Goal: Task Accomplishment & Management: Use online tool/utility

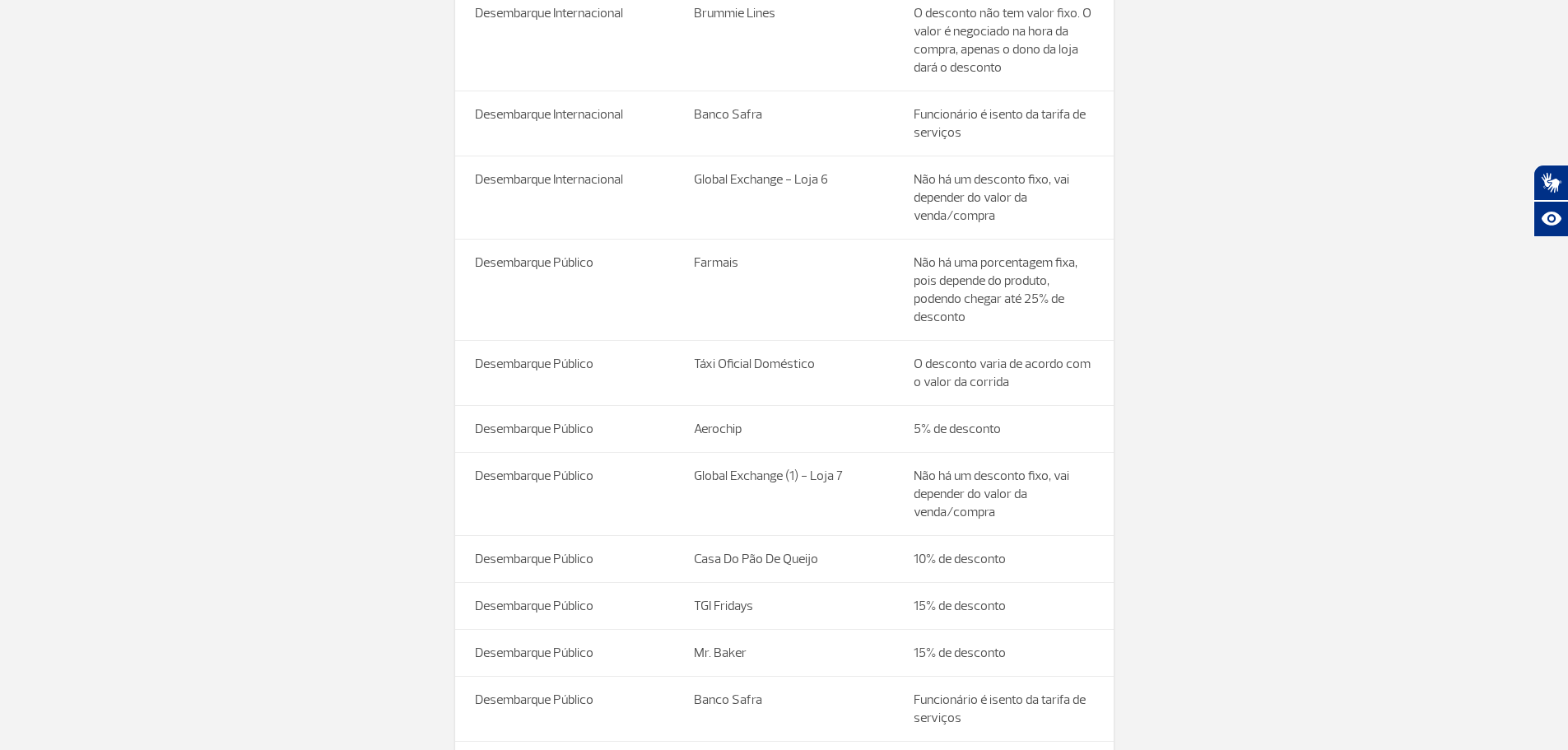
scroll to position [494, 0]
drag, startPoint x: 506, startPoint y: 608, endPoint x: 581, endPoint y: 612, distance: 75.1
click at [506, 608] on td "Desembarque Público" at bounding box center [565, 604] width 220 height 47
drag, startPoint x: 722, startPoint y: 601, endPoint x: 1025, endPoint y: 613, distance: 303.2
click at [738, 600] on td "TGI Fridays" at bounding box center [784, 604] width 220 height 47
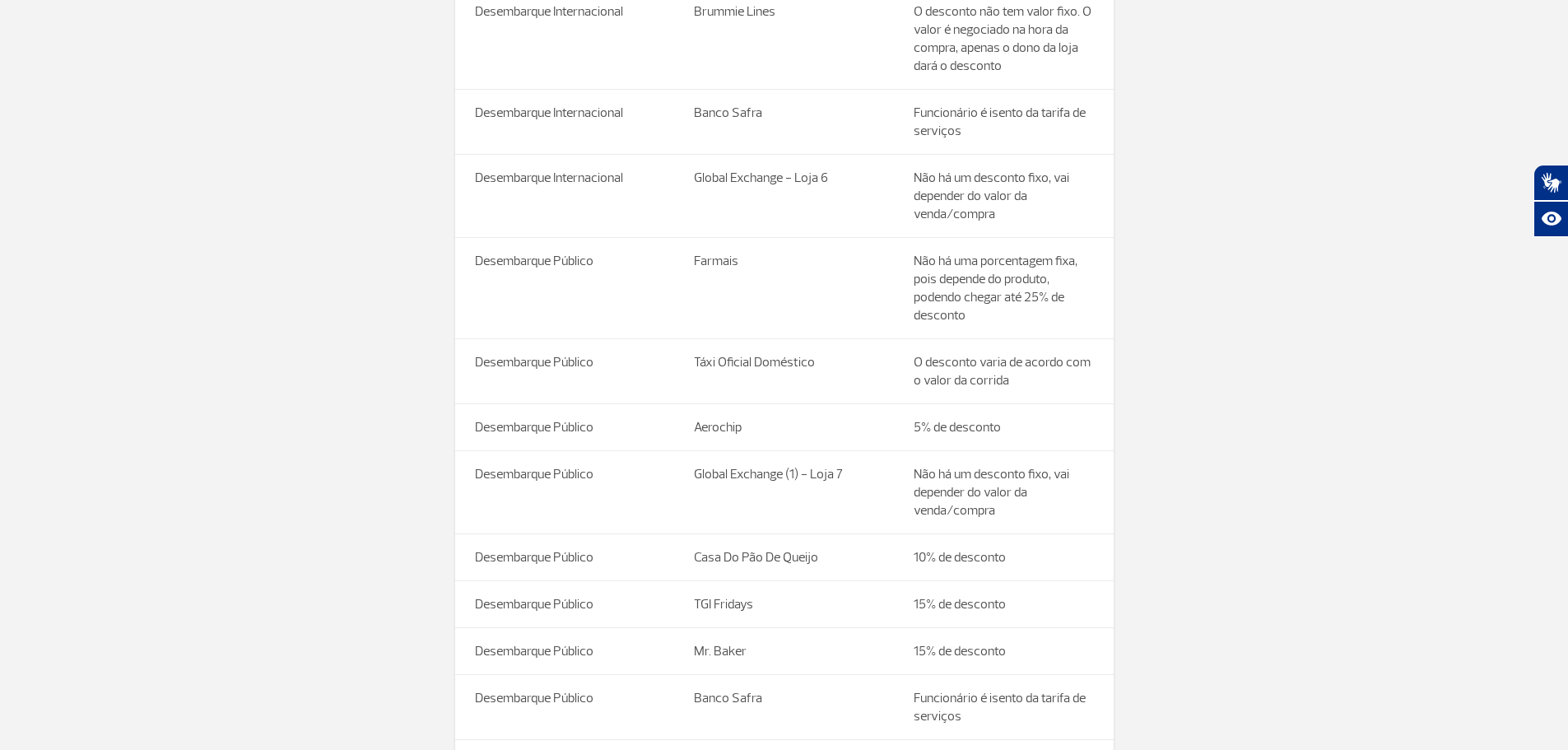
click at [1031, 613] on td "15% de desconto" at bounding box center [1003, 604] width 220 height 47
click at [979, 609] on td "15% de desconto" at bounding box center [1003, 604] width 220 height 47
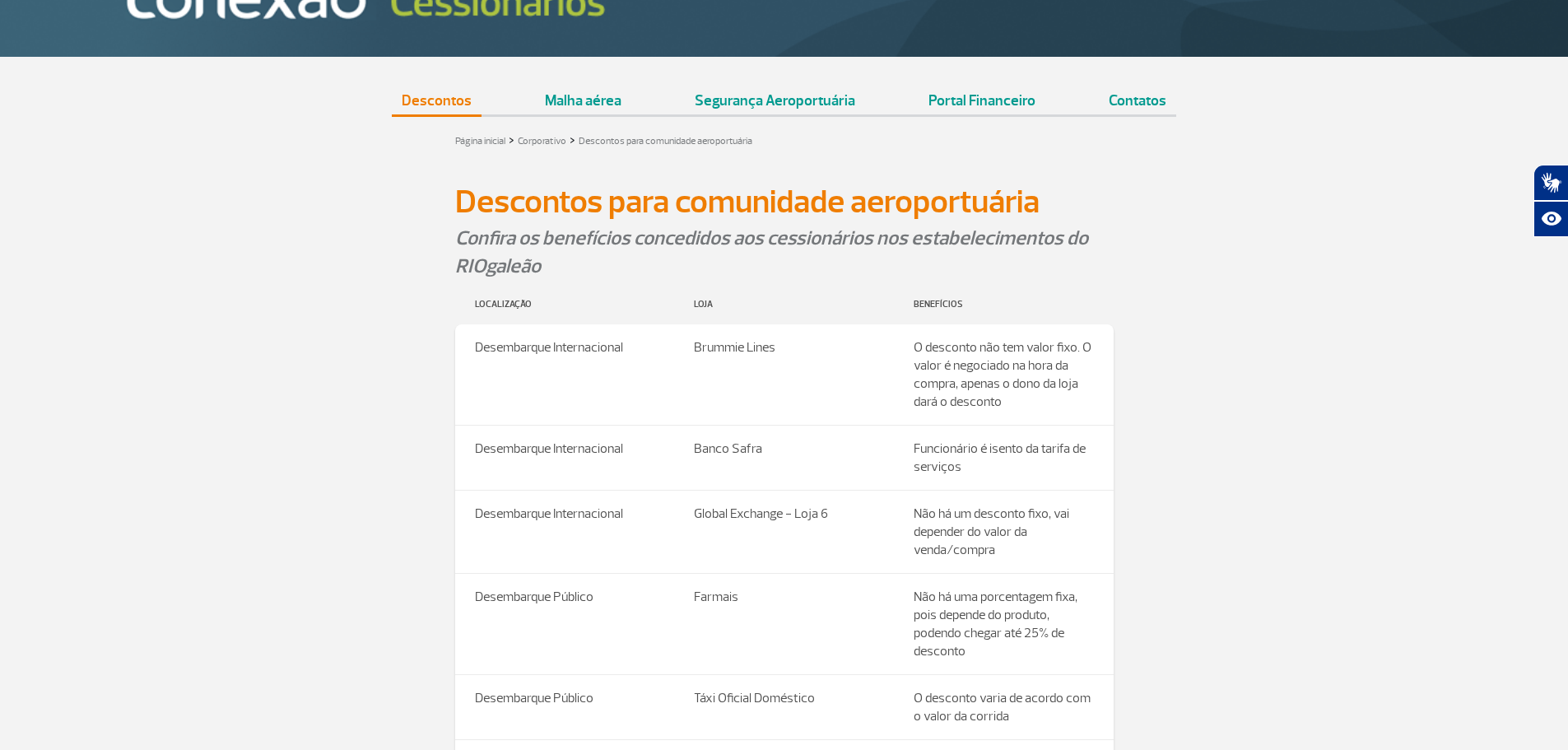
scroll to position [165, 0]
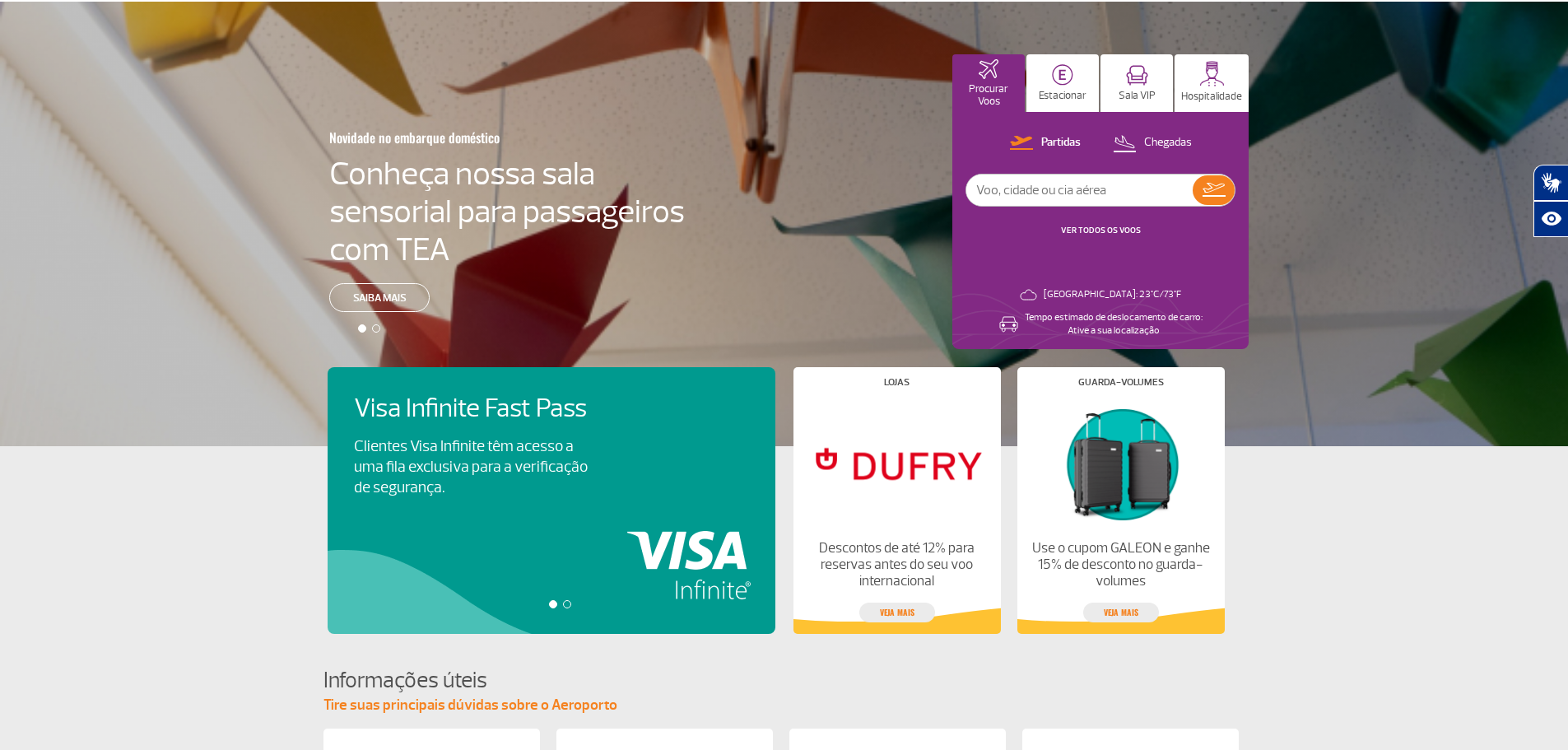
scroll to position [165, 0]
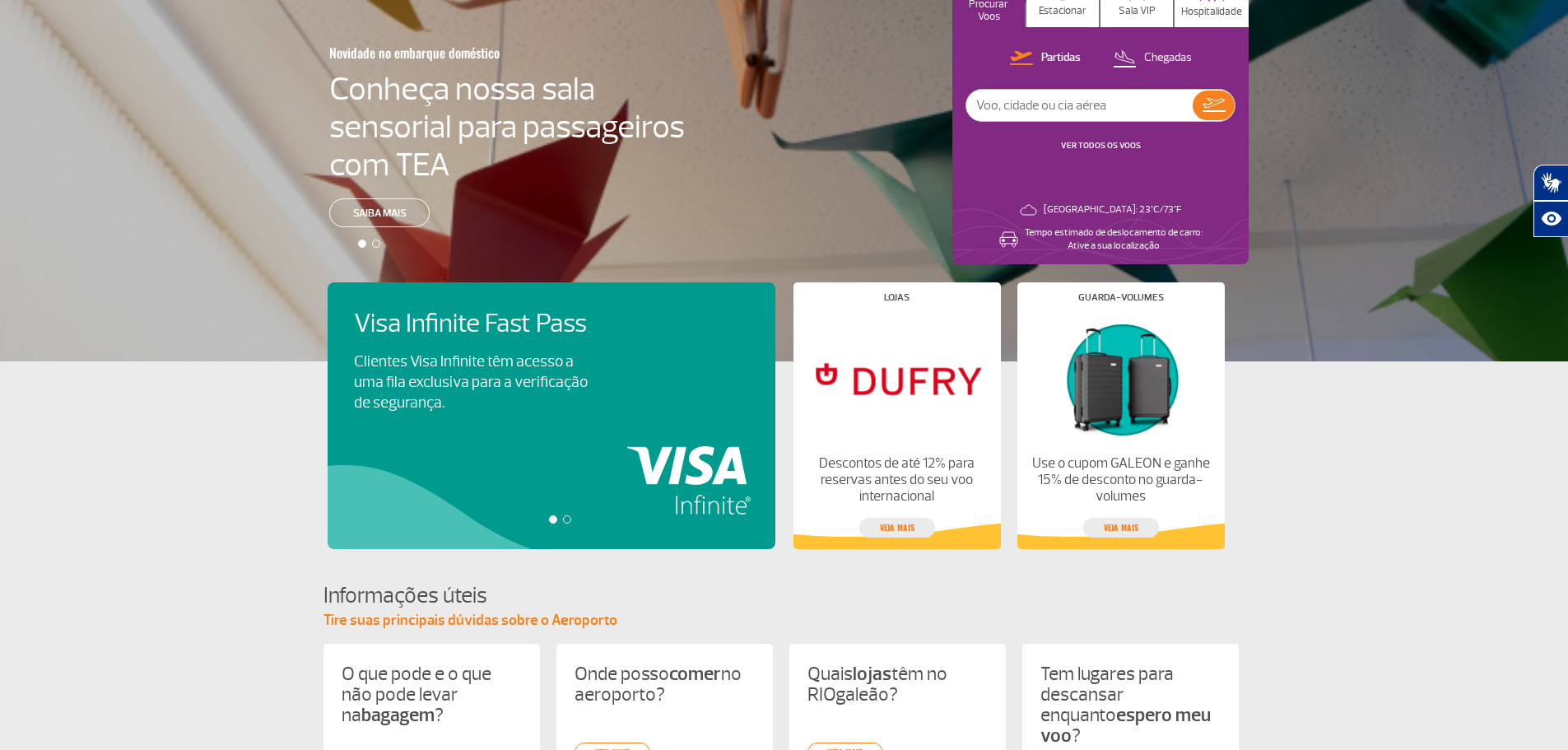
click at [568, 518] on div at bounding box center [567, 520] width 8 height 8
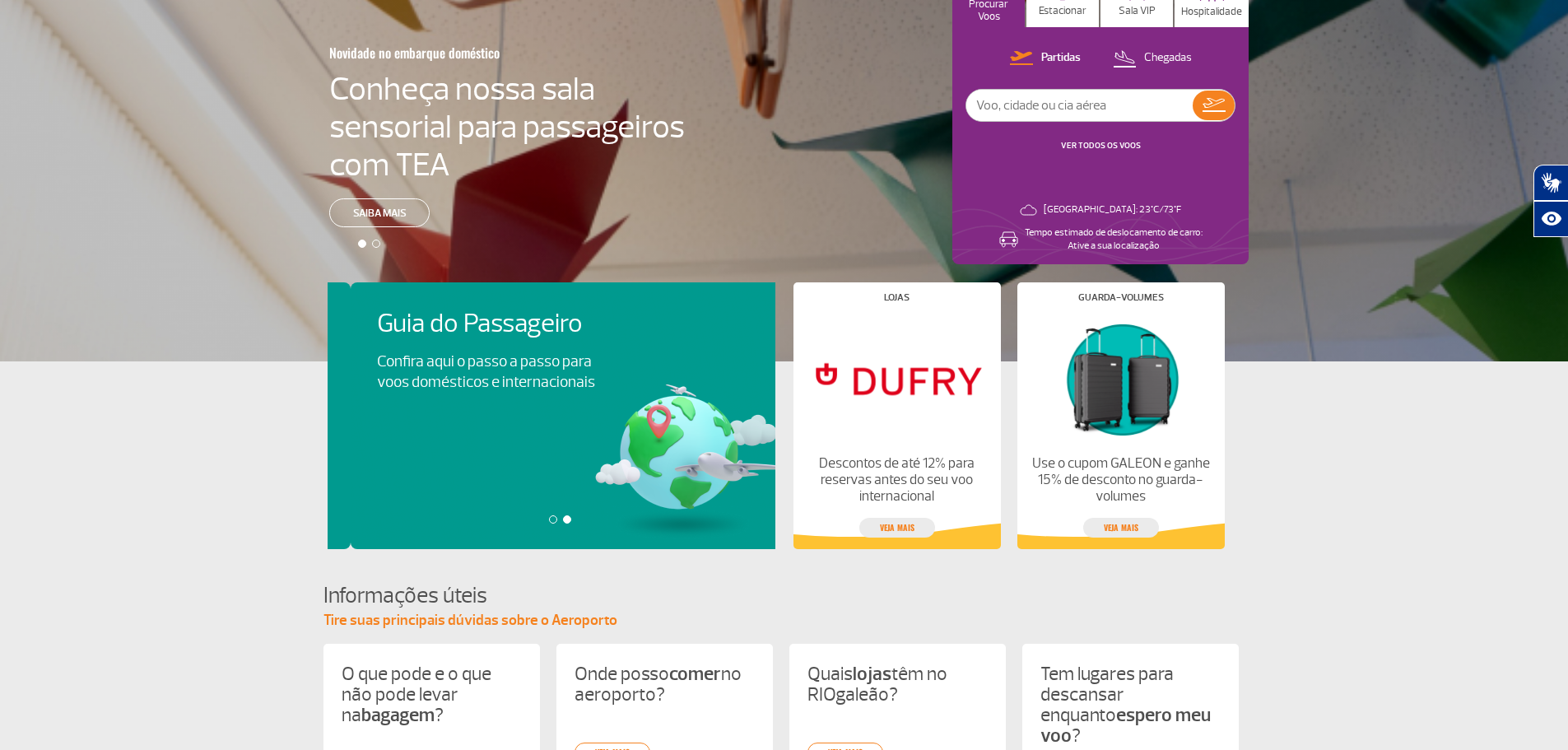
scroll to position [0, 447]
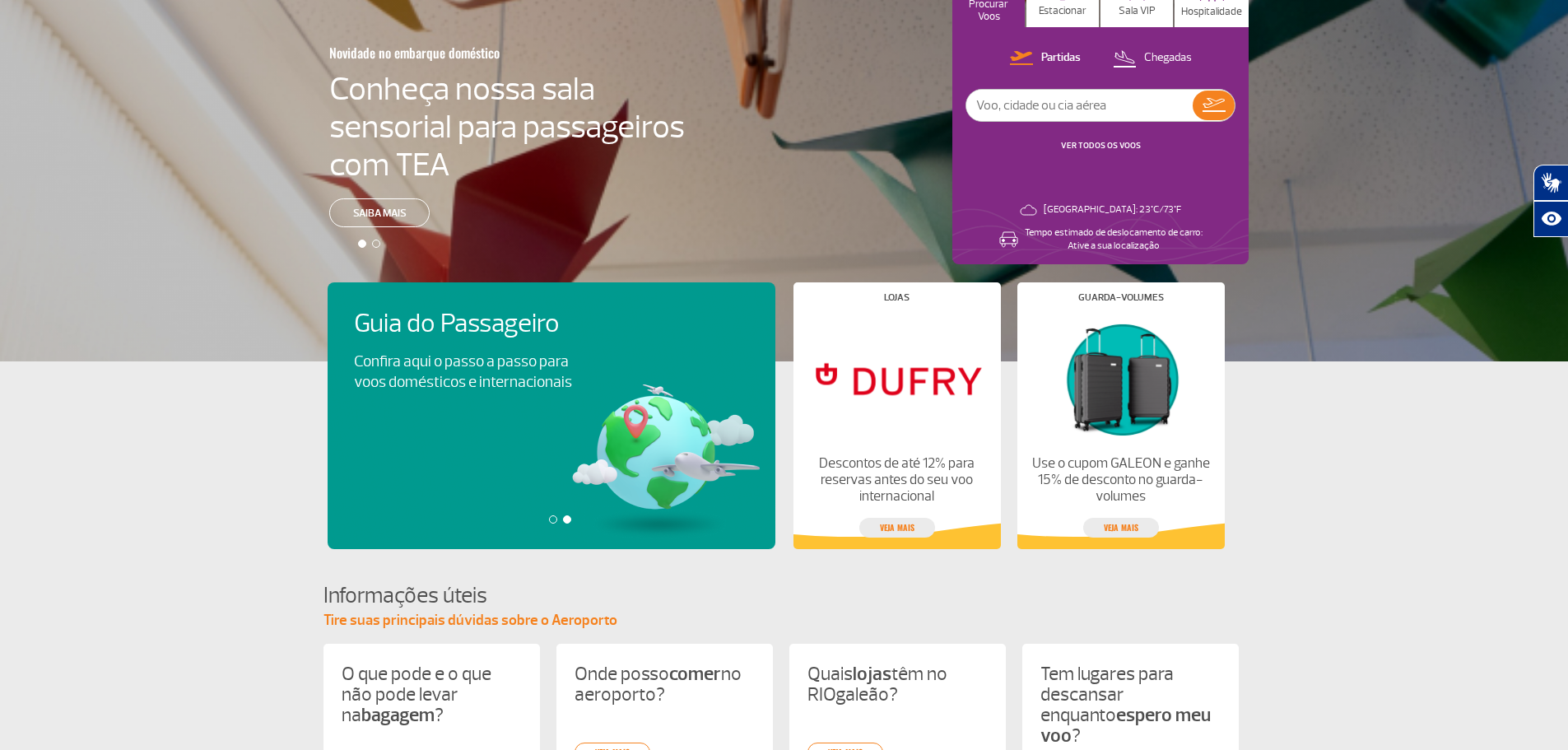
click at [552, 522] on div at bounding box center [554, 520] width 8 height 8
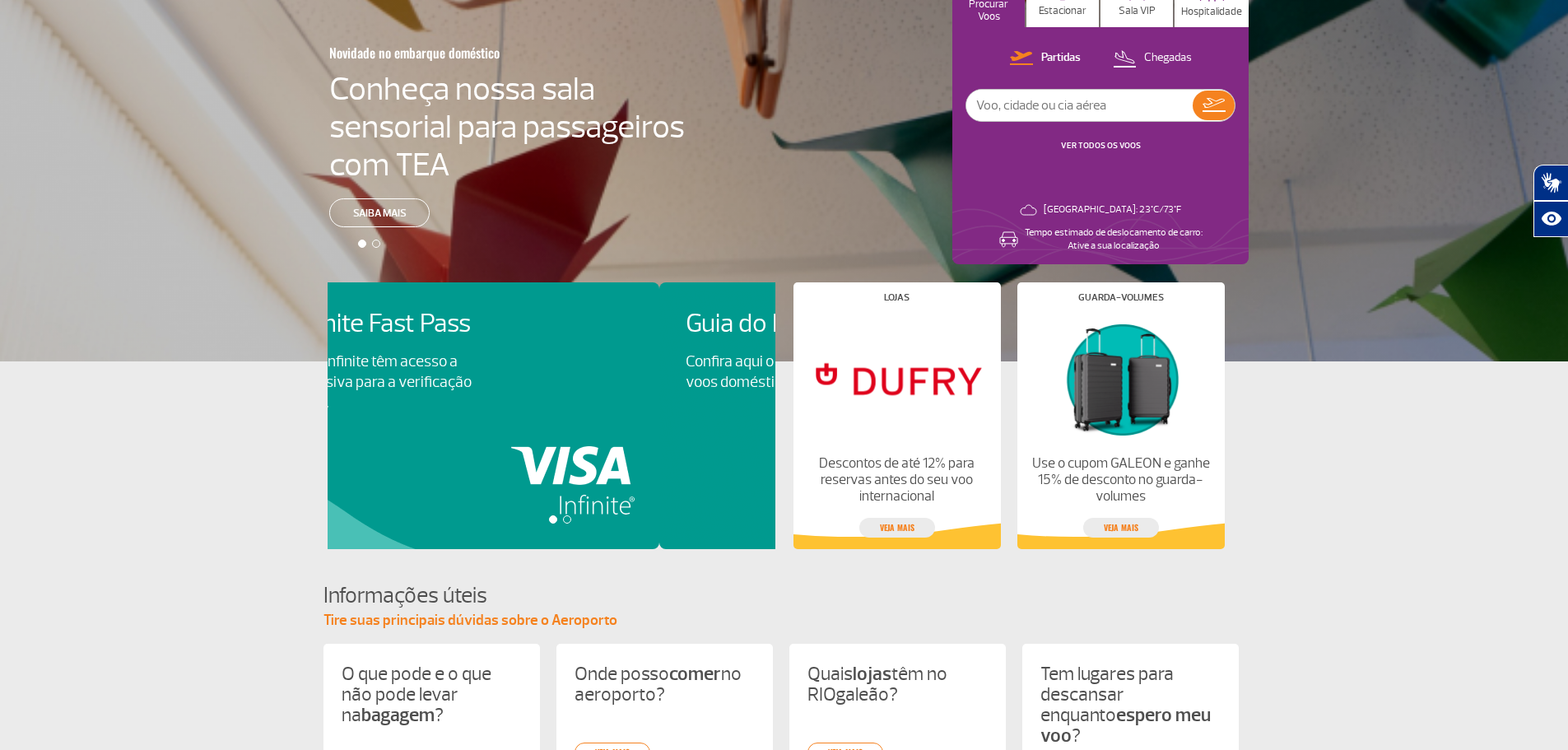
scroll to position [0, 0]
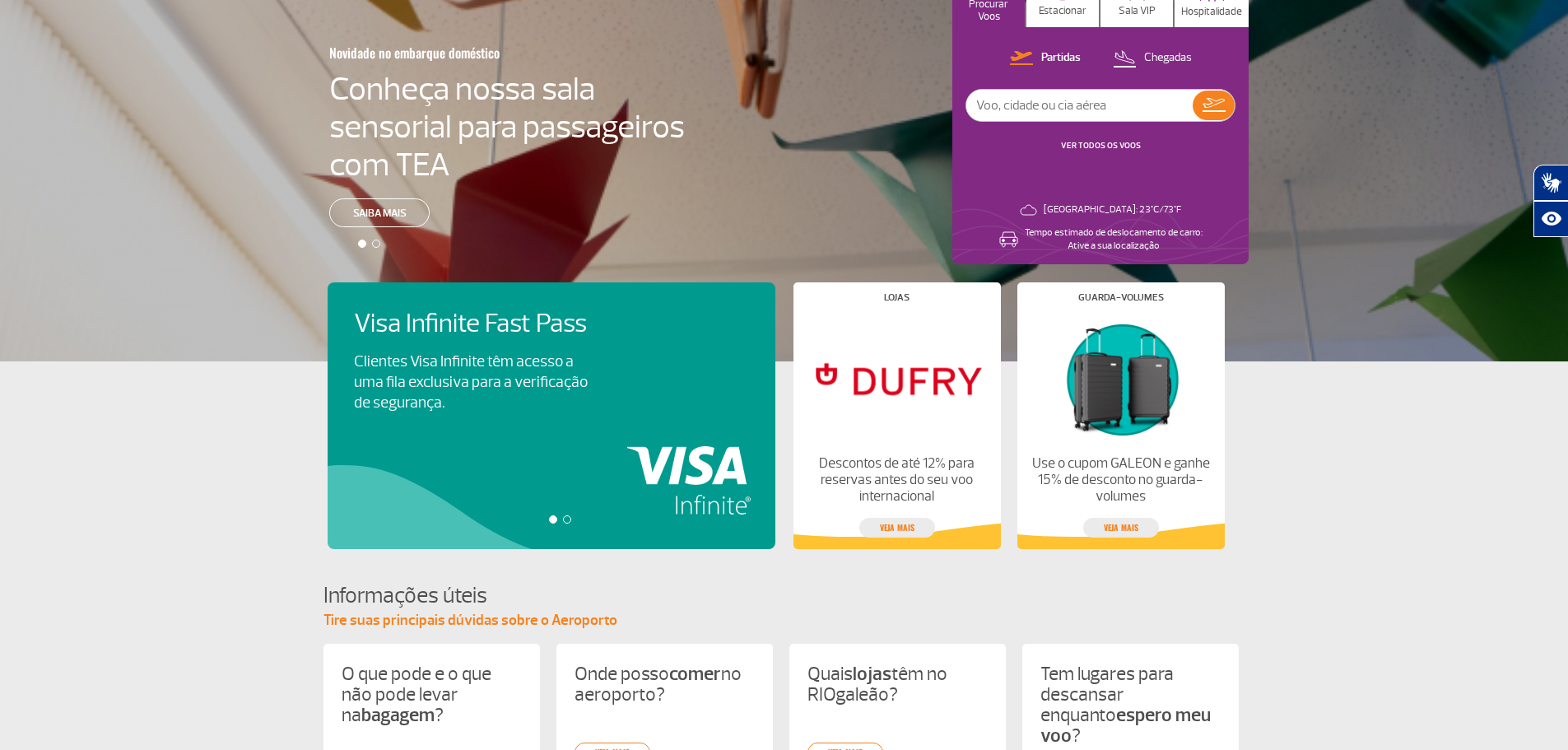
click at [473, 414] on div "Visa Infinite Fast Pass Clientes Visa Infinite têm acesso a uma fila exclusiva …" at bounding box center [551, 416] width 447 height 267
click at [459, 357] on p "Clientes Visa Infinite têm acesso a uma fila exclusiva para a verificação de se…" at bounding box center [470, 382] width 233 height 62
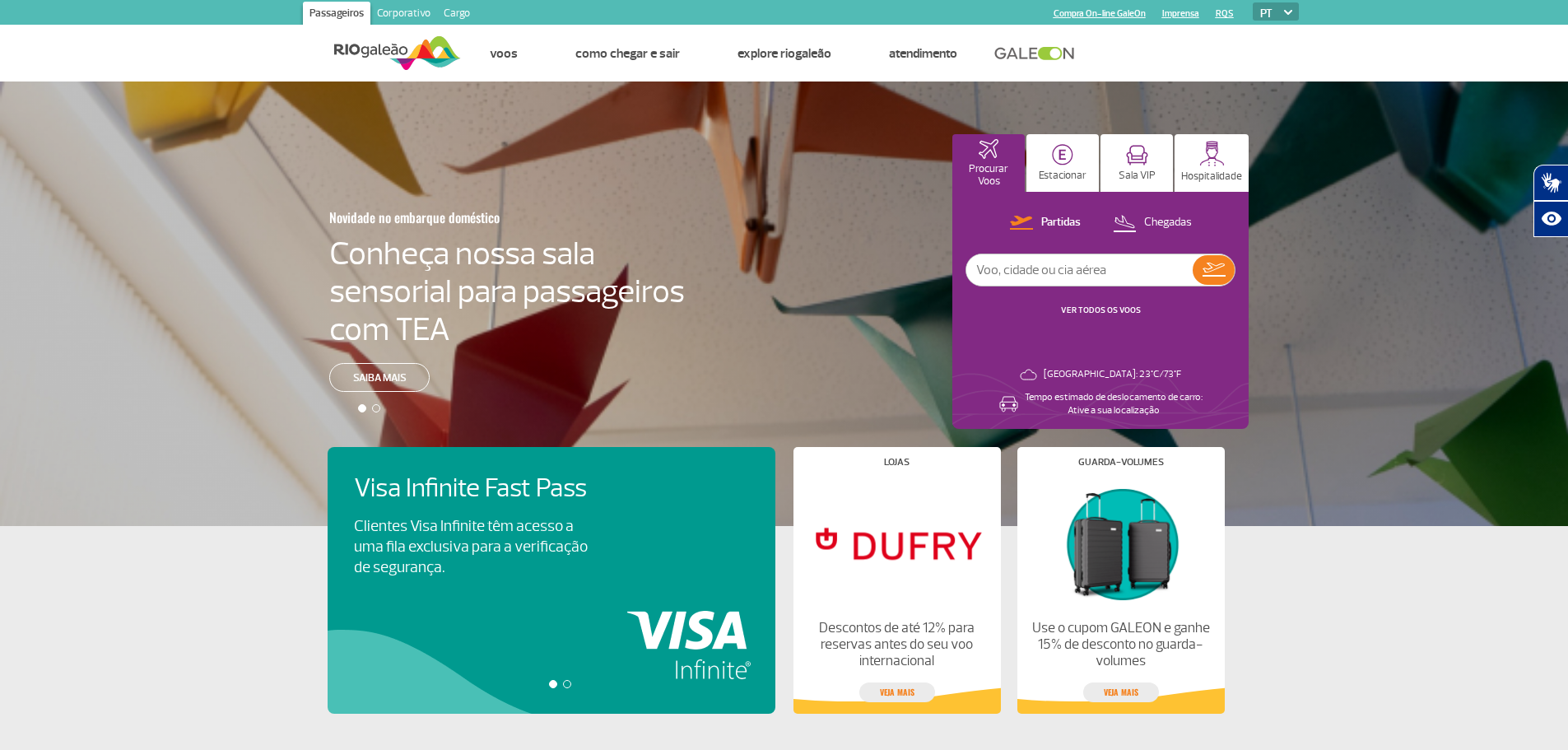
click at [385, 301] on div "Novidade no embarque doméstico Conheça nossa sala sensorial para passageiros co…" at bounding box center [784, 304] width 1568 height 445
click at [380, 374] on div "Novidade no embarque doméstico Conheça nossa sala sensorial para passageiros co…" at bounding box center [784, 304] width 1568 height 445
click at [433, 323] on h4 "Conheça nossa sala sensorial para passageiros com TEA" at bounding box center [507, 291] width 356 height 114
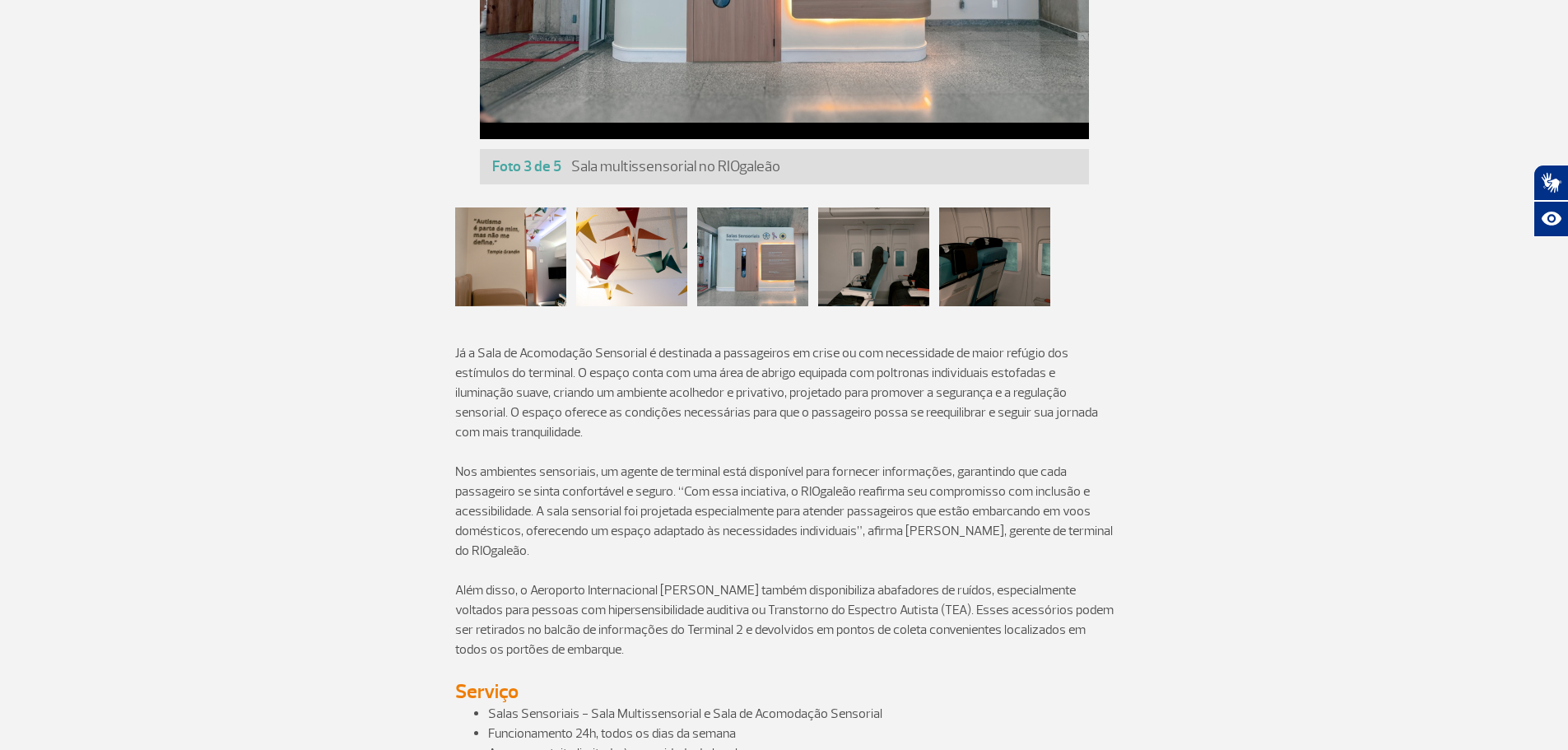
scroll to position [743, 0]
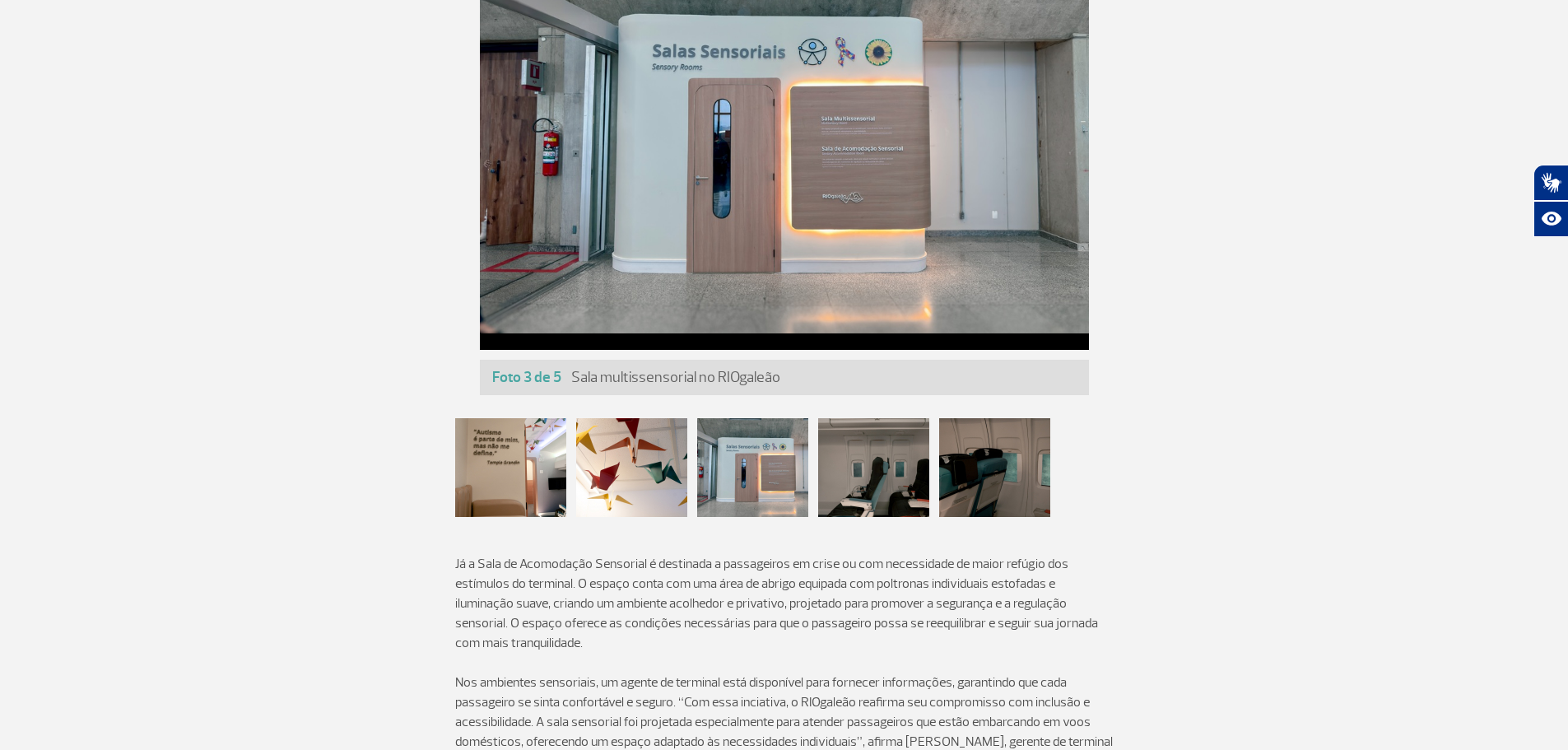
click at [614, 485] on div at bounding box center [632, 468] width 111 height 99
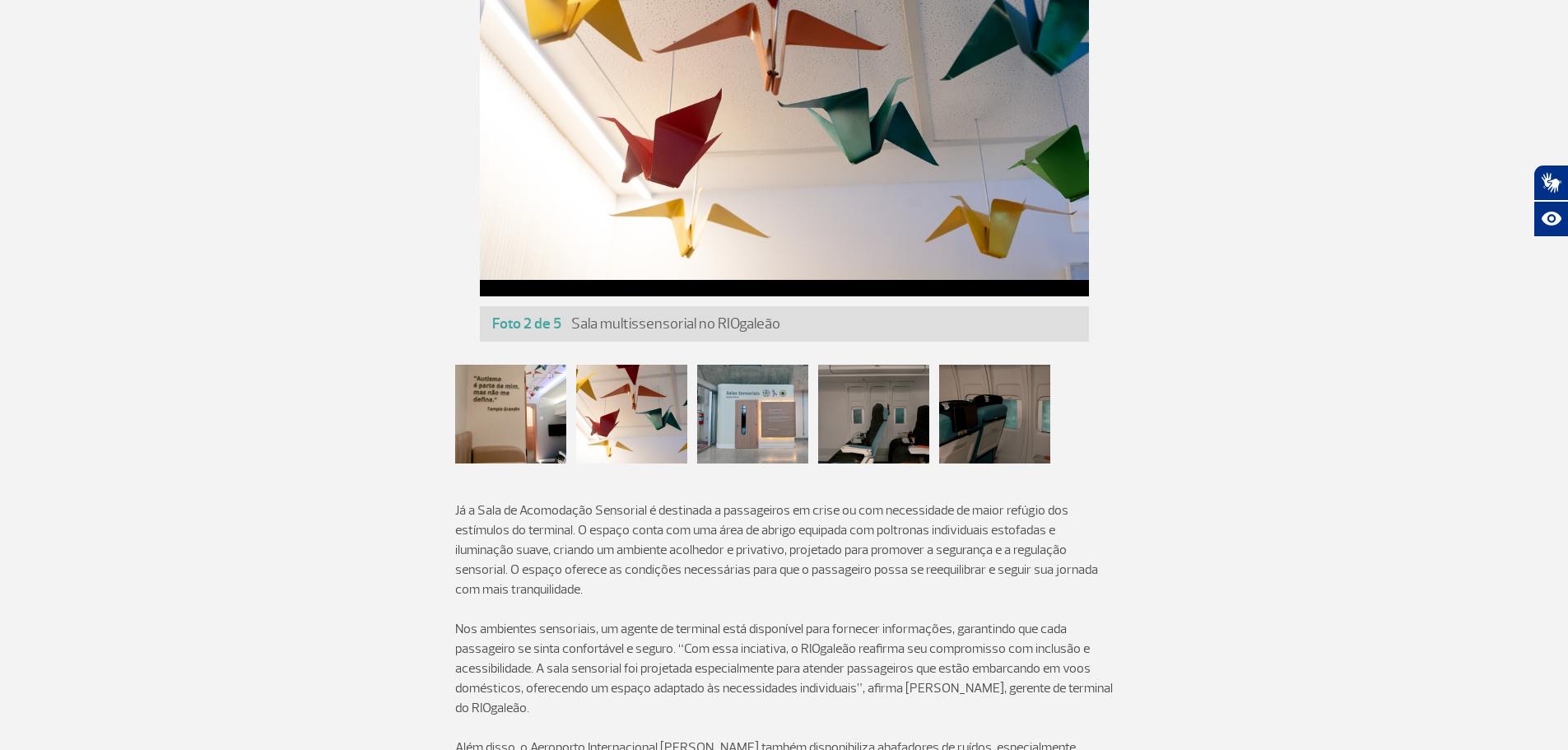
click at [749, 429] on div at bounding box center [752, 414] width 111 height 99
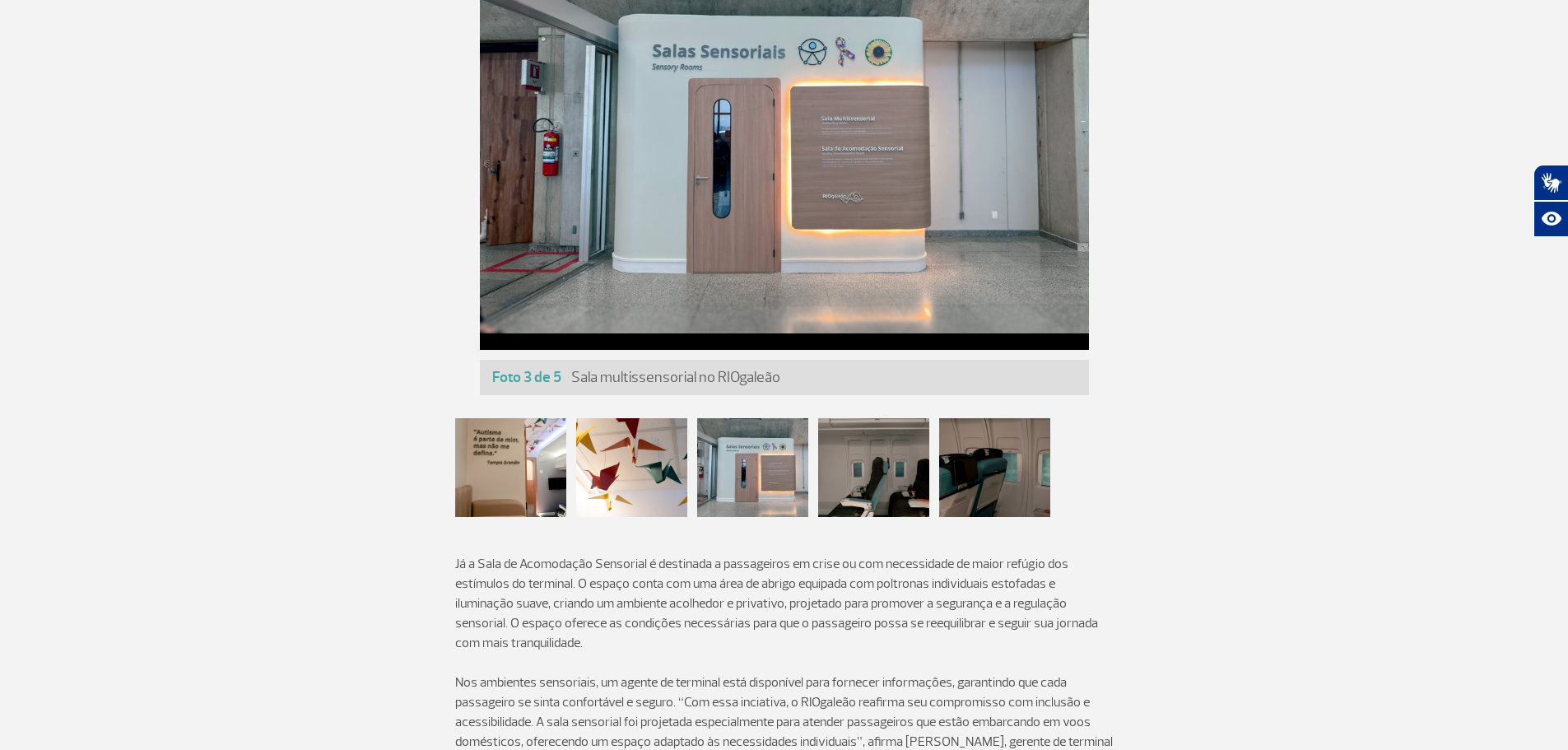
click at [848, 463] on div at bounding box center [874, 468] width 111 height 99
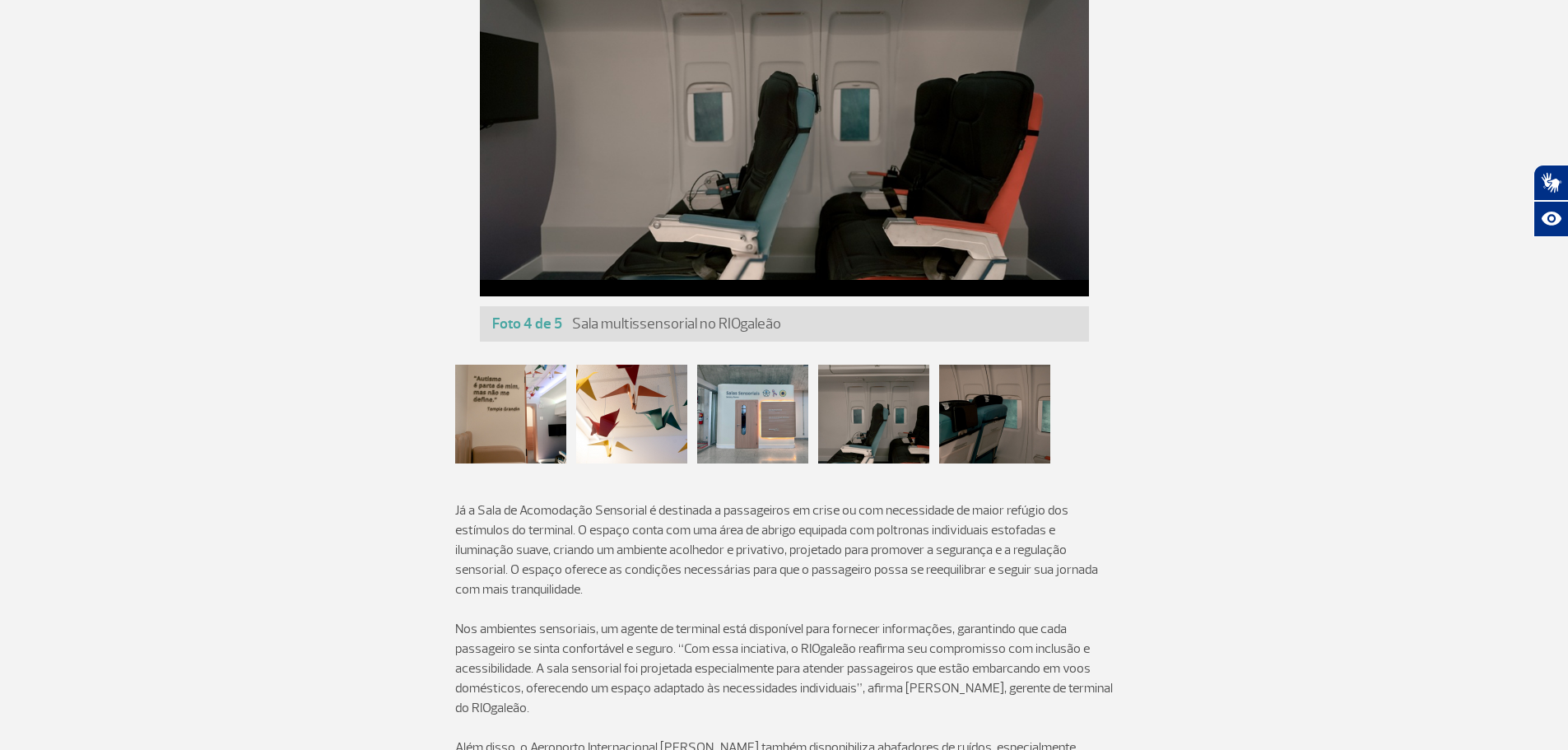
click at [975, 433] on div at bounding box center [994, 414] width 111 height 99
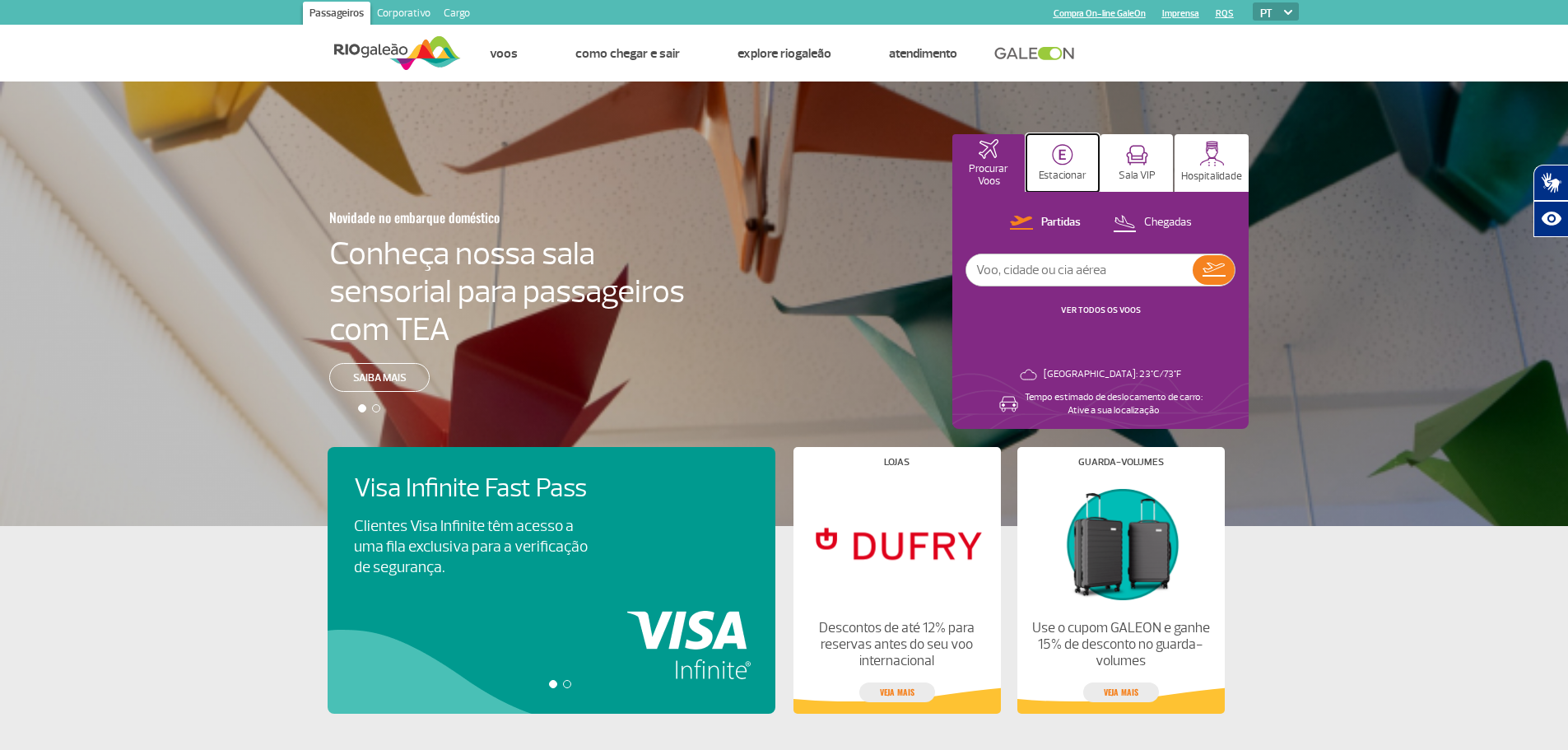
click at [1037, 144] on button "Estacionar" at bounding box center [1062, 163] width 72 height 58
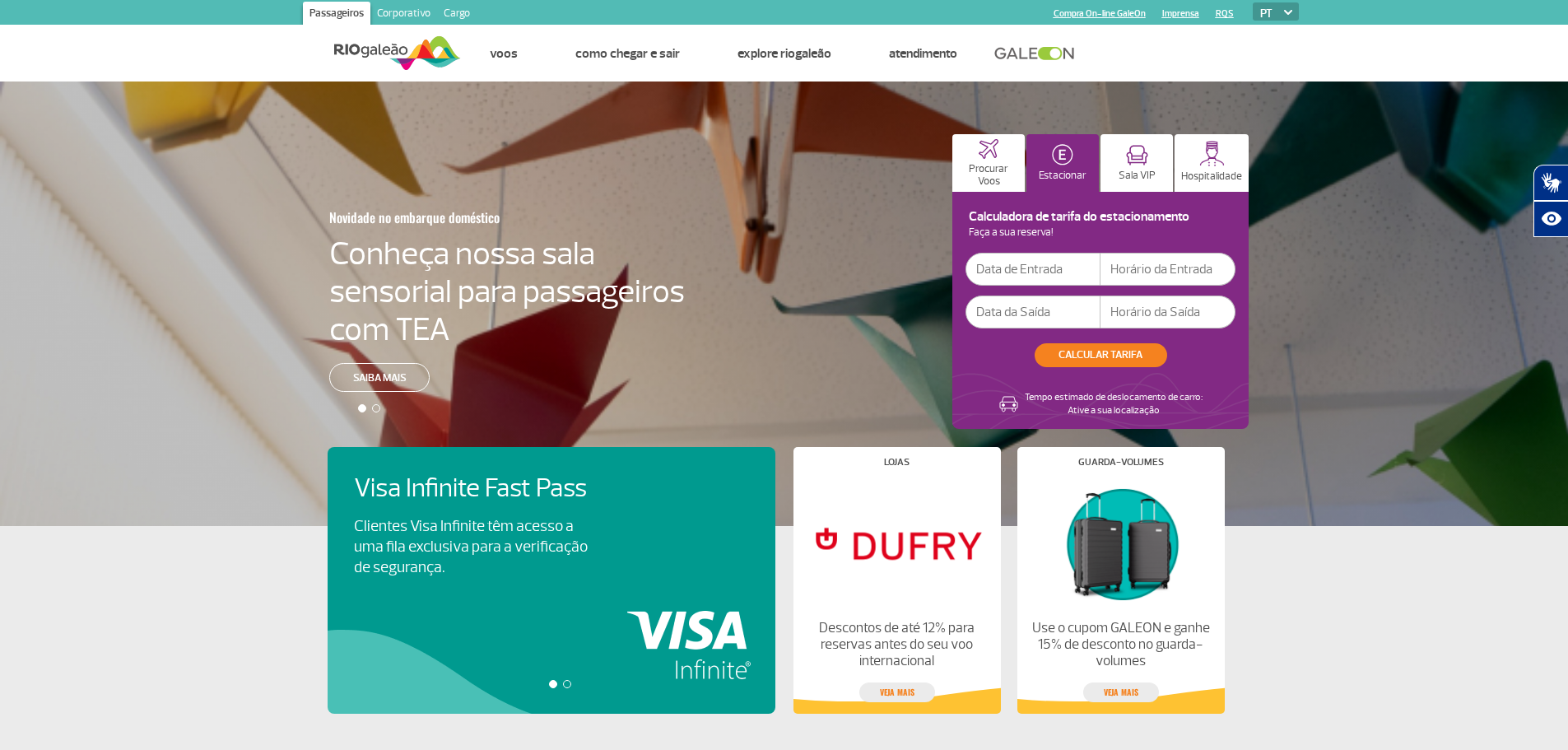
click at [992, 280] on input "text" at bounding box center [1032, 269] width 135 height 33
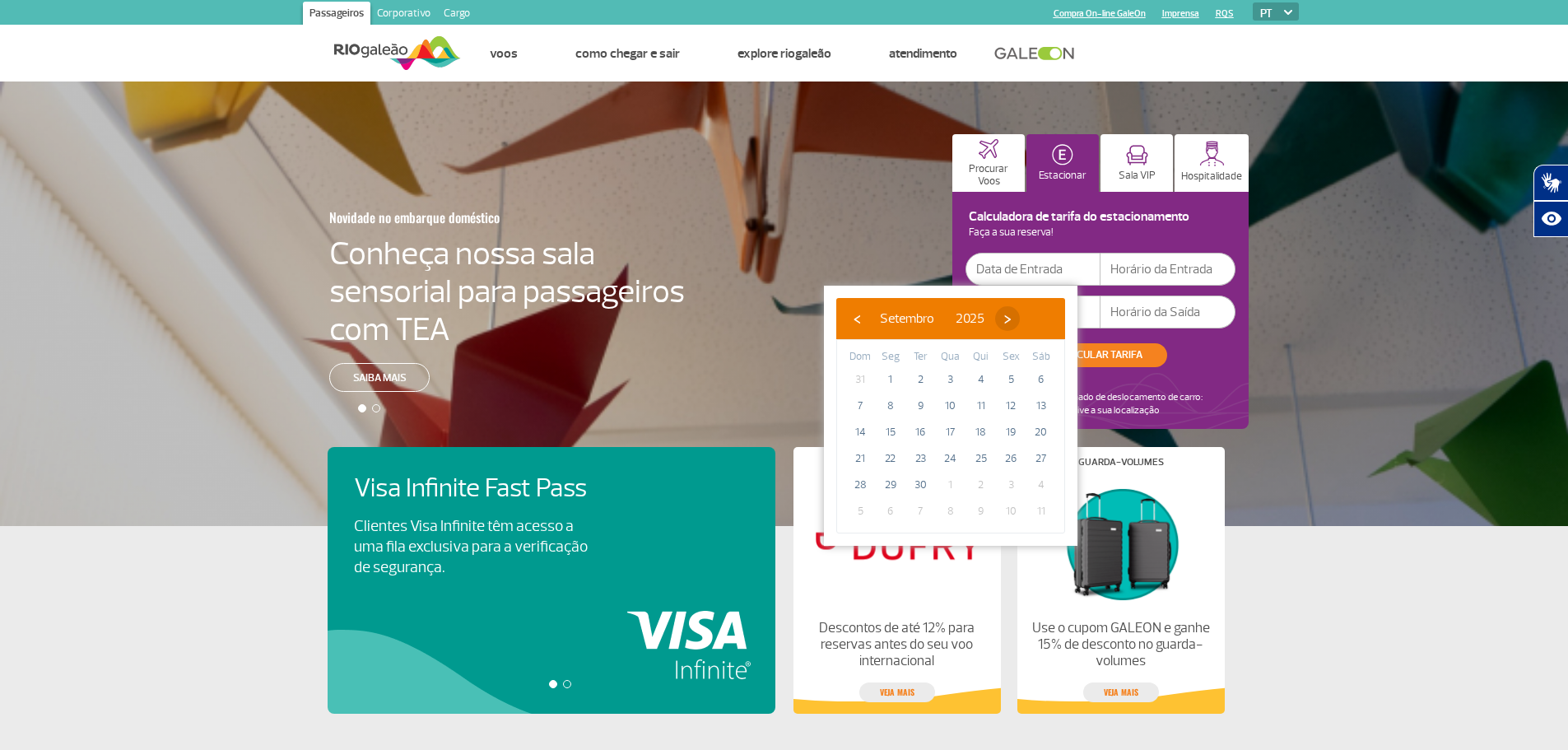
click at [1020, 325] on span "›" at bounding box center [1007, 319] width 25 height 25
click at [1010, 324] on span "›" at bounding box center [998, 319] width 25 height 25
click at [1022, 324] on span "›" at bounding box center [1009, 319] width 25 height 25
click at [1022, 324] on span "›" at bounding box center [1009, 319] width 25 height 25
click at [902, 447] on td "19" at bounding box center [891, 459] width 31 height 26
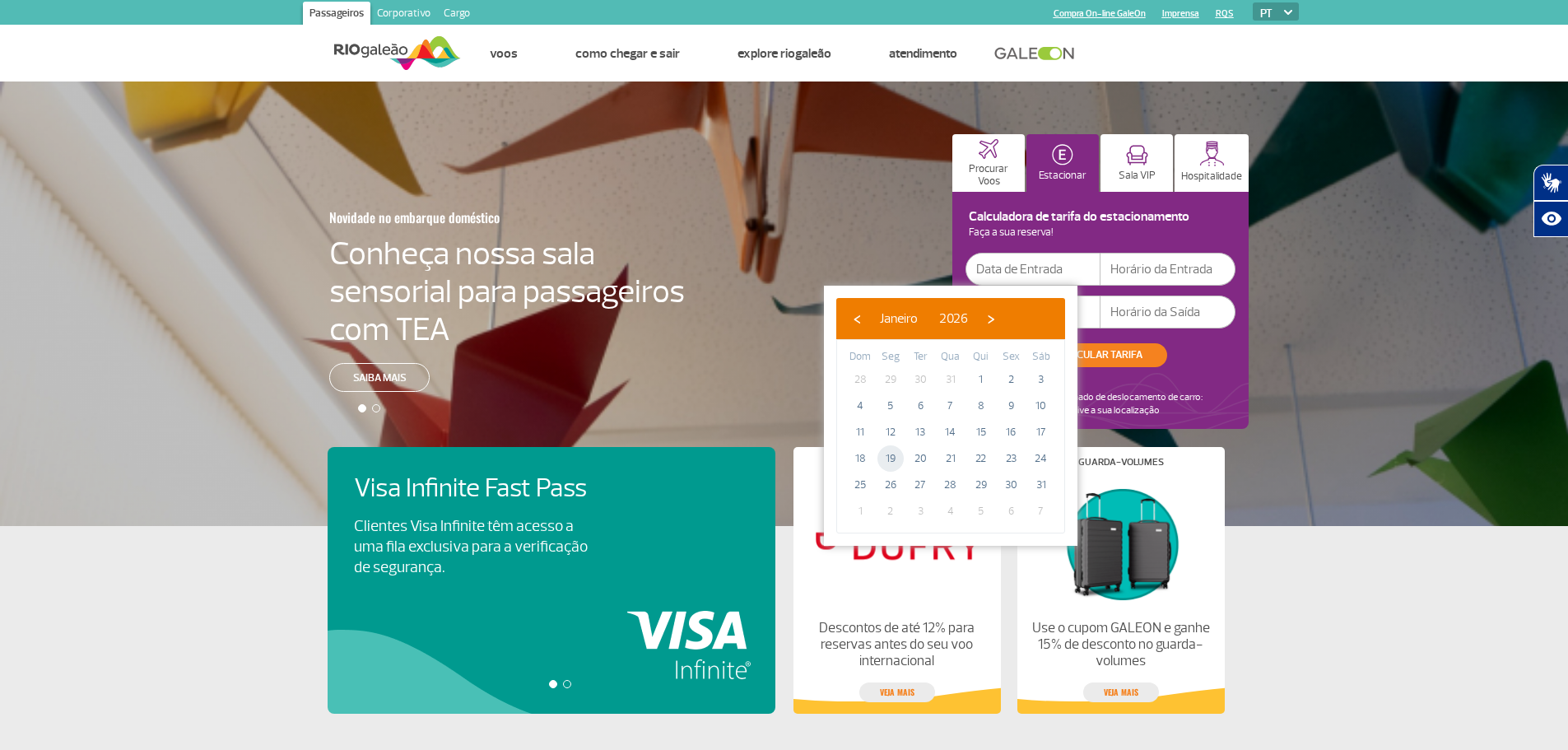
click at [896, 460] on span "19" at bounding box center [891, 459] width 26 height 26
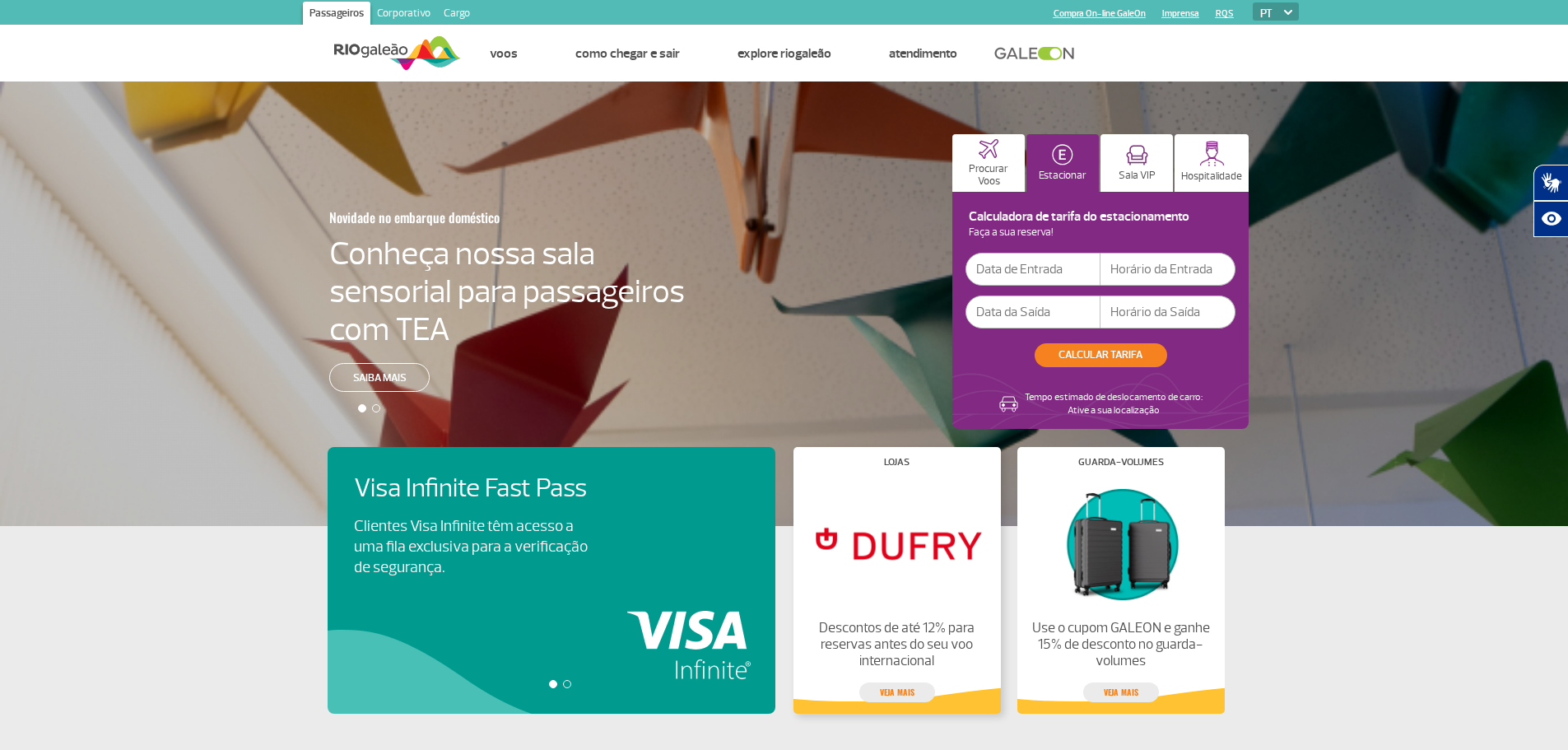
type input "[DATE]"
click at [1132, 278] on input "text" at bounding box center [1167, 269] width 135 height 33
click at [1158, 257] on input "14" at bounding box center [1167, 269] width 135 height 33
click at [1144, 269] on input "14" at bounding box center [1167, 269] width 135 height 33
click at [1141, 269] on input "14" at bounding box center [1167, 269] width 135 height 33
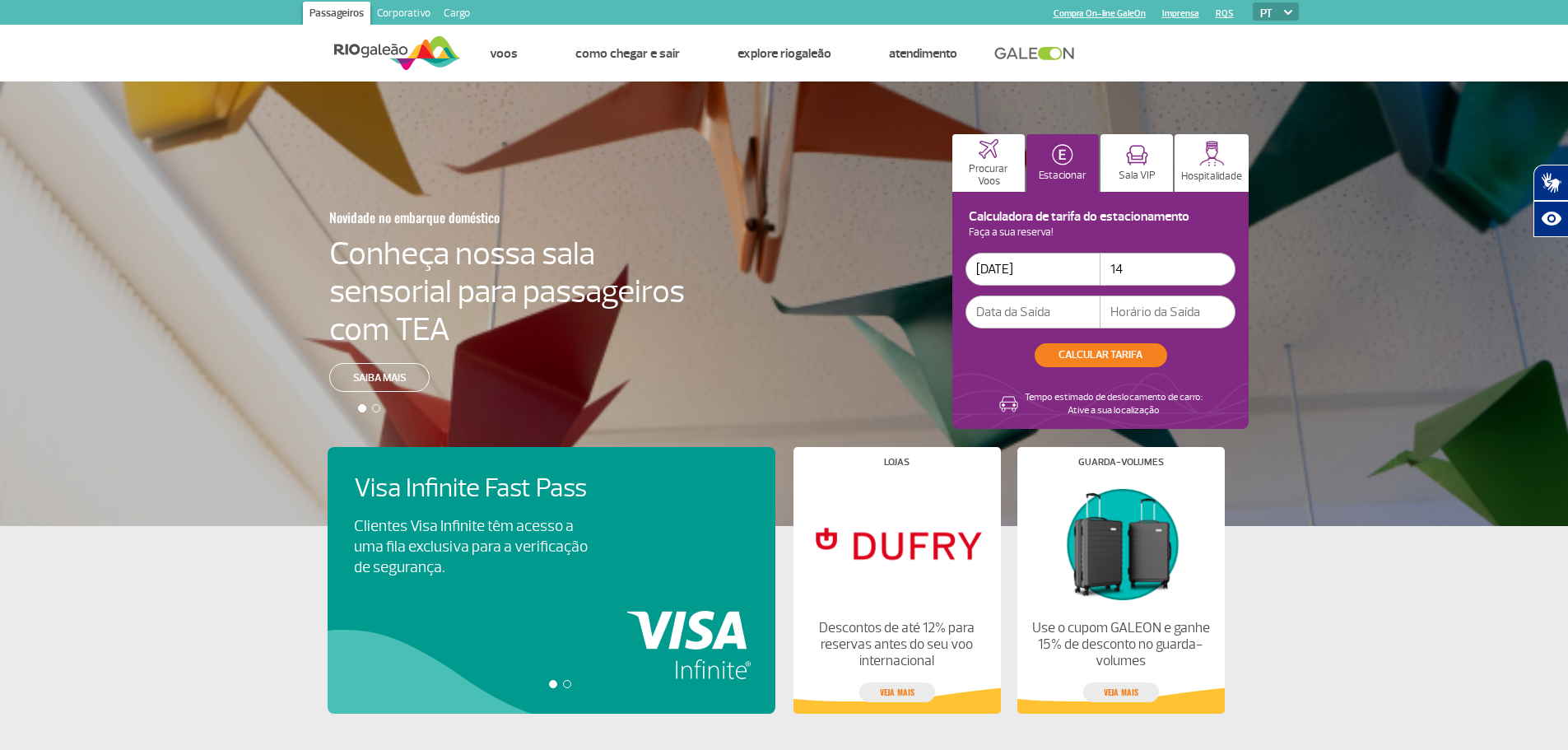
click at [976, 328] on input "text" at bounding box center [1032, 312] width 135 height 33
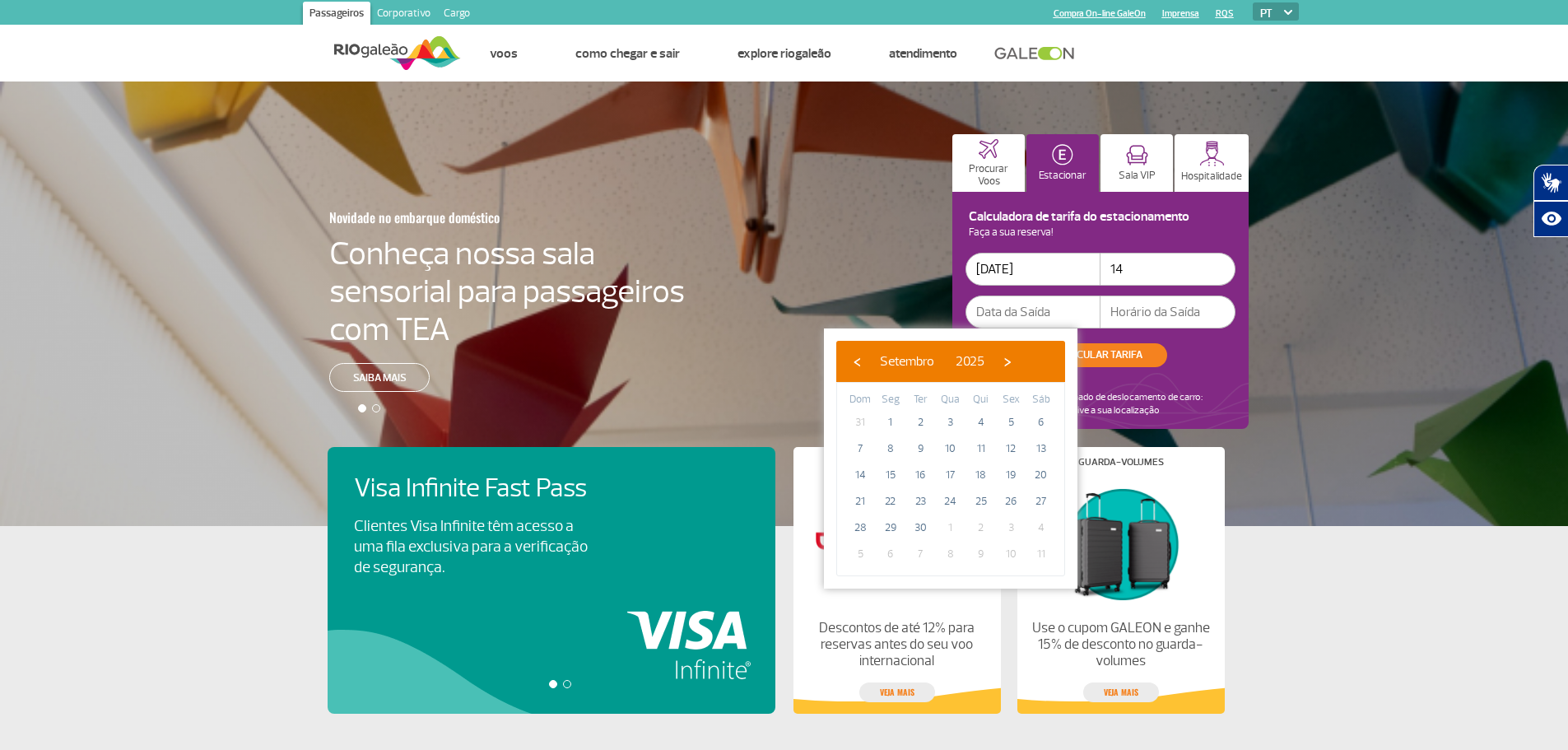
click at [995, 310] on input "text" at bounding box center [1032, 312] width 135 height 33
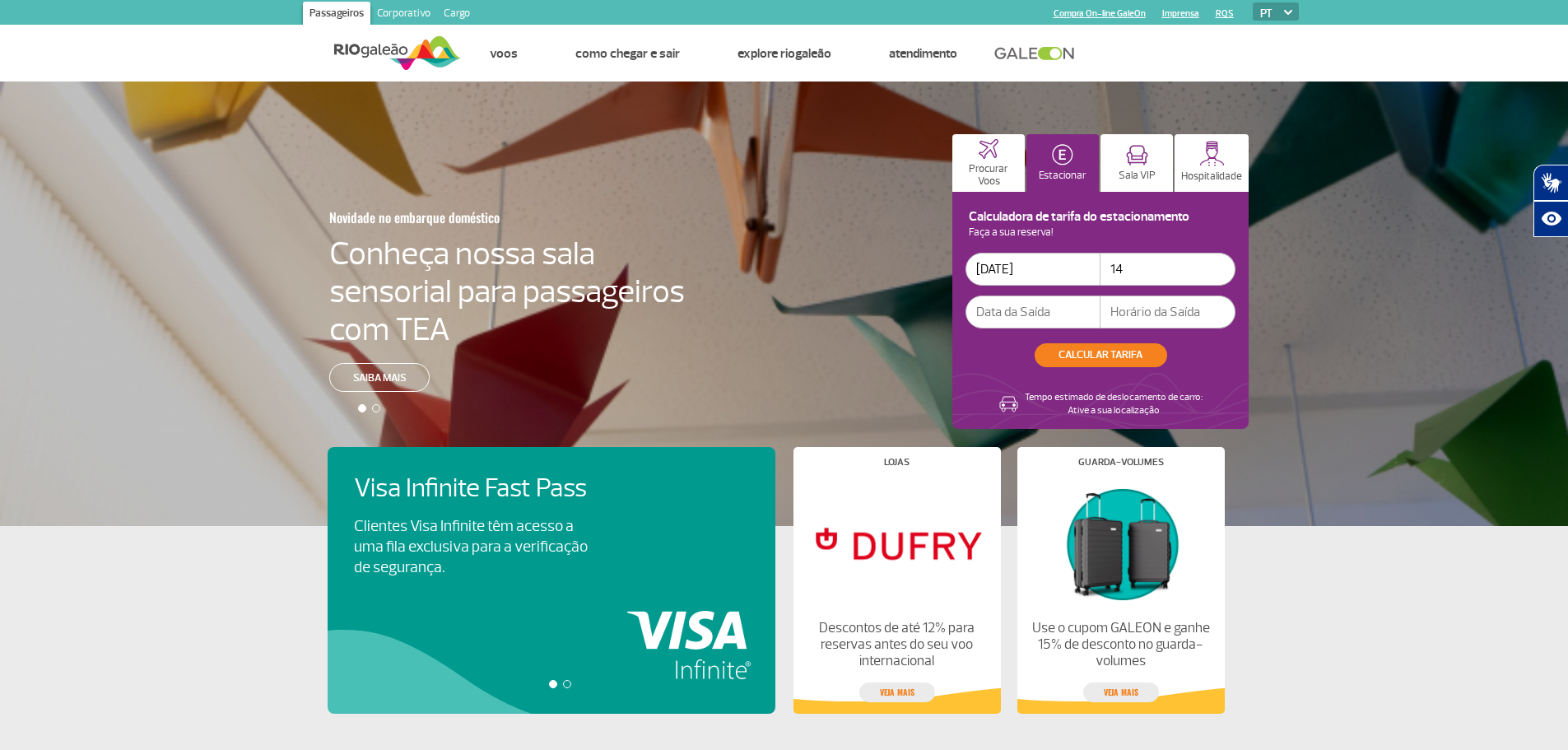
click at [1016, 306] on input "text" at bounding box center [1032, 312] width 135 height 33
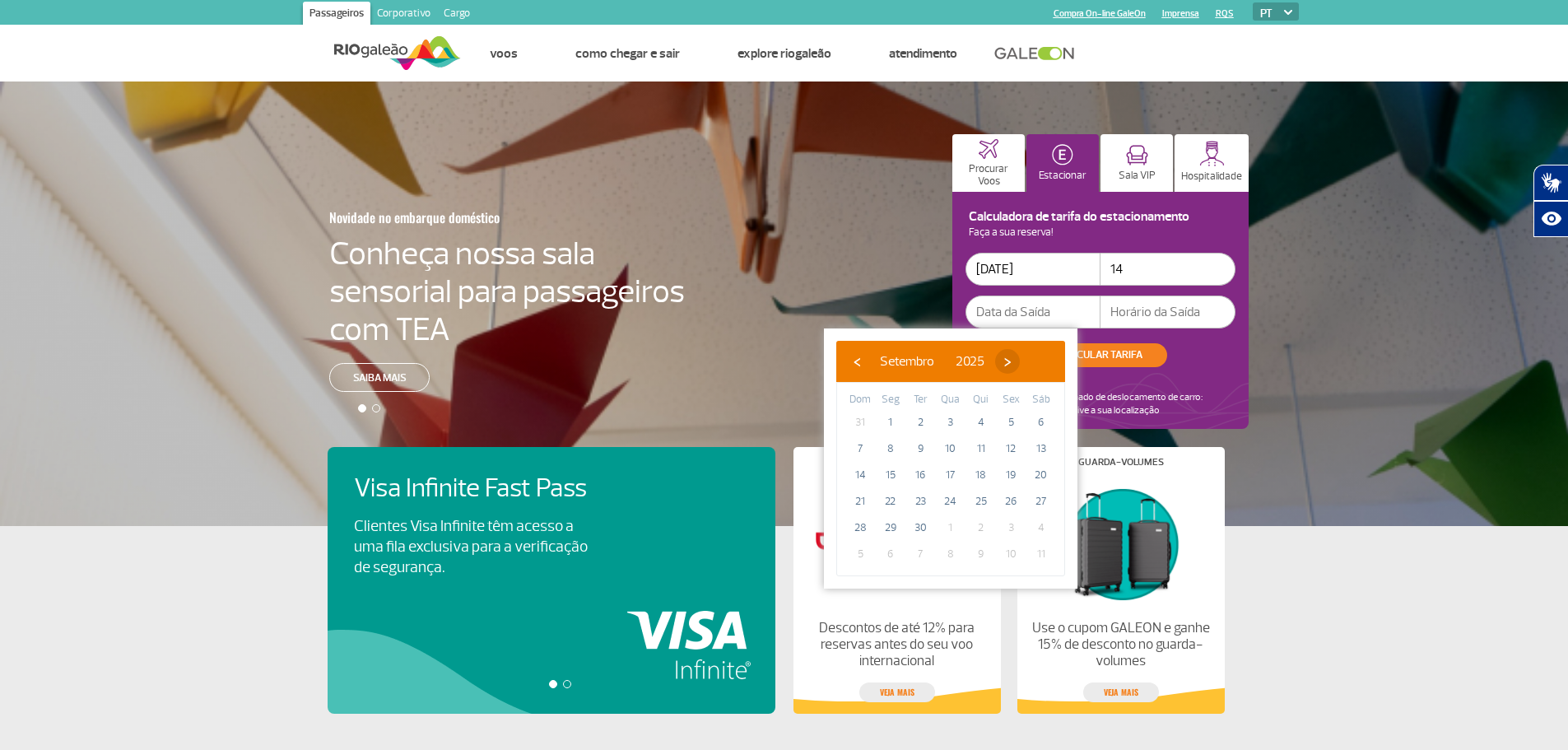
click at [1020, 365] on span "›" at bounding box center [1007, 361] width 25 height 25
click at [1132, 279] on input "14" at bounding box center [1167, 269] width 135 height 33
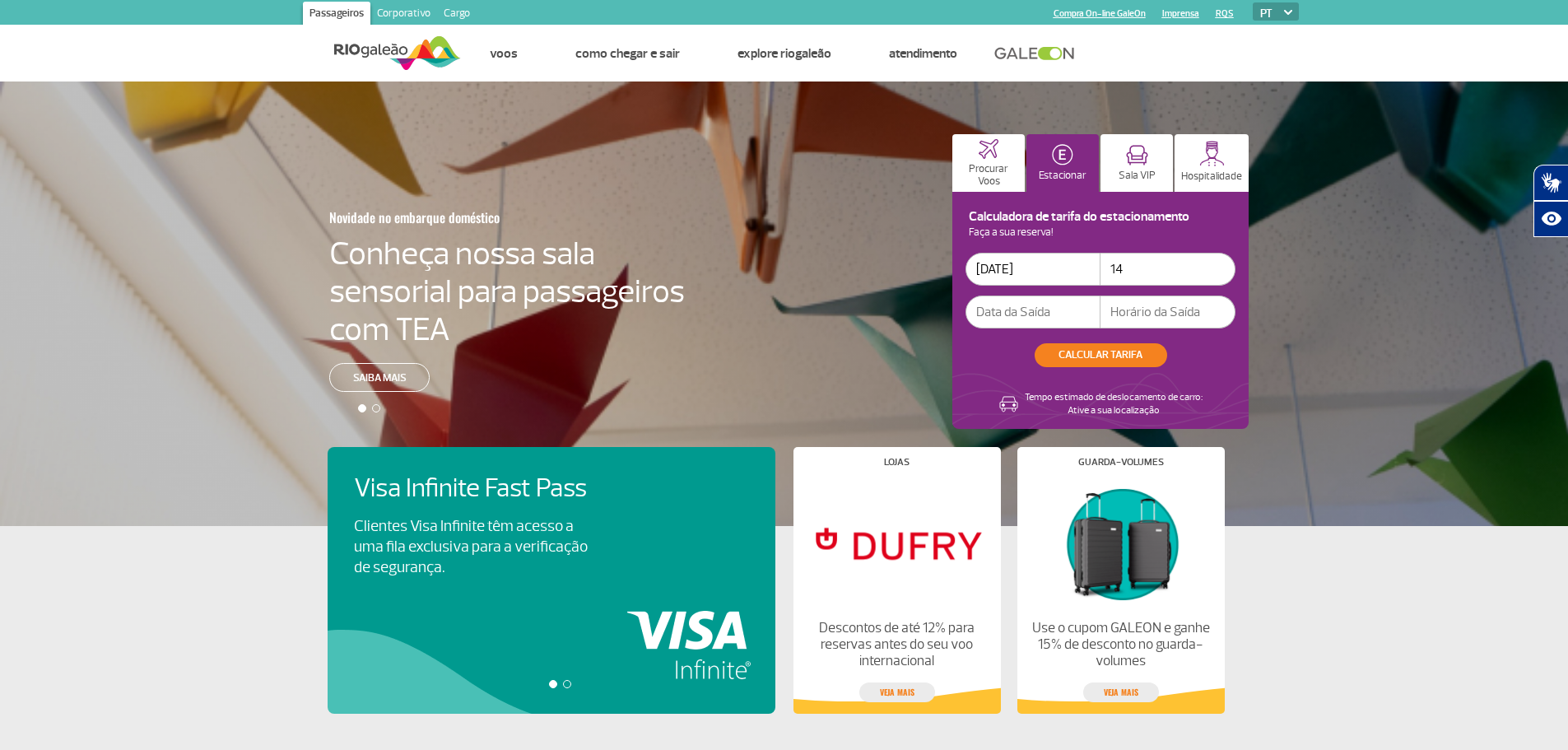
type input "1"
type input "14:00"
click at [1062, 316] on input "text" at bounding box center [1032, 312] width 135 height 33
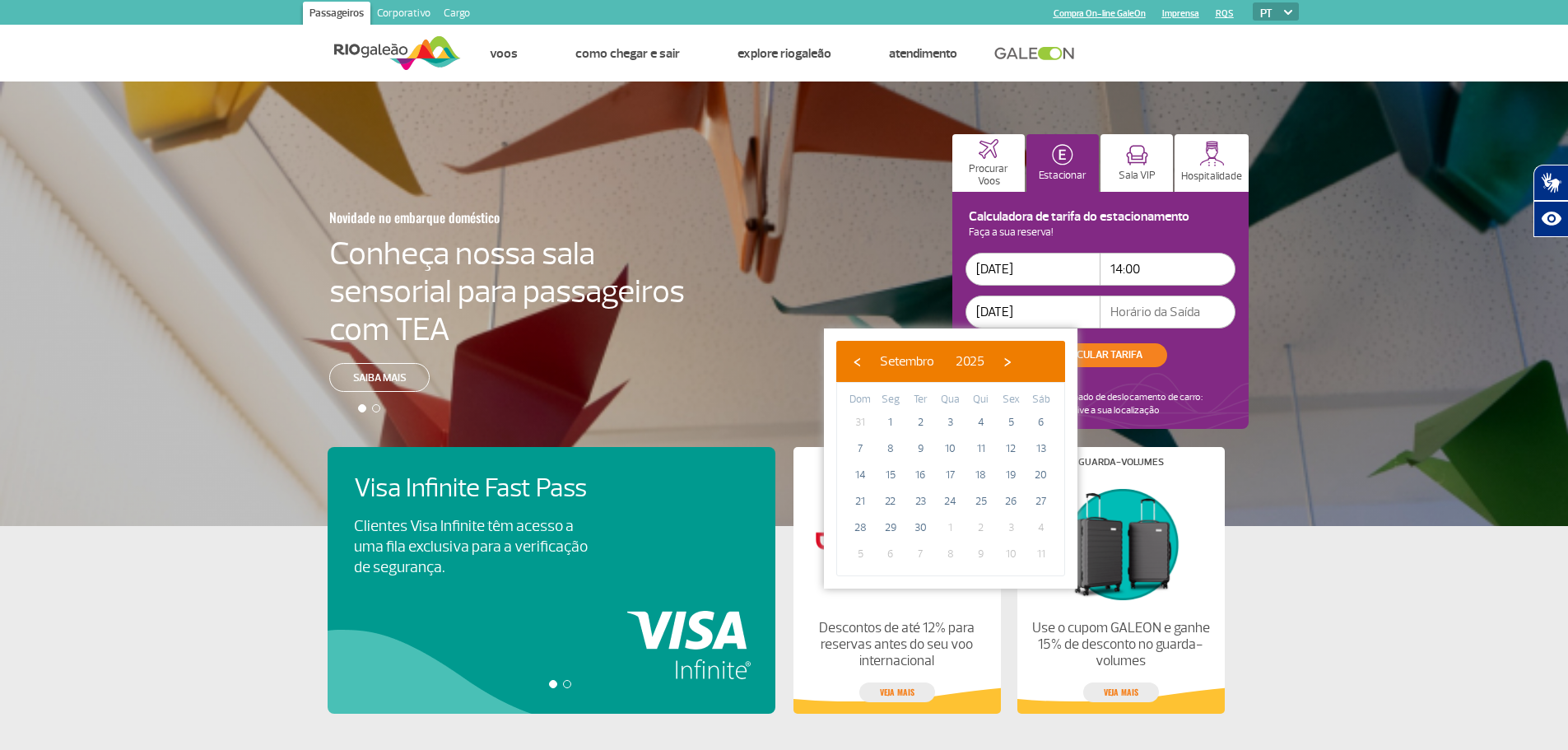
type input "[DATE]"
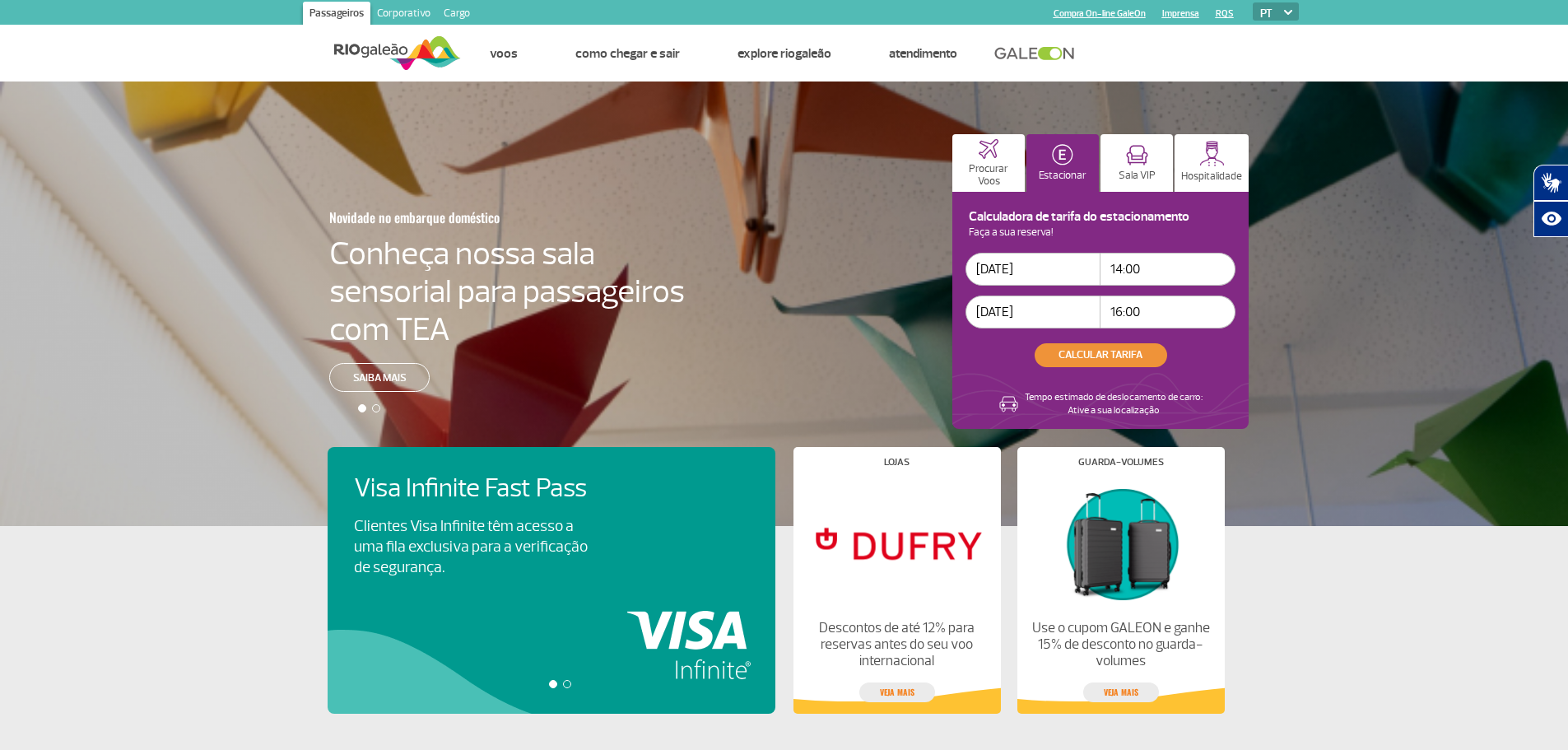
type input "16:00"
click at [1086, 361] on button "CALCULAR TARIFA" at bounding box center [1101, 355] width 132 height 24
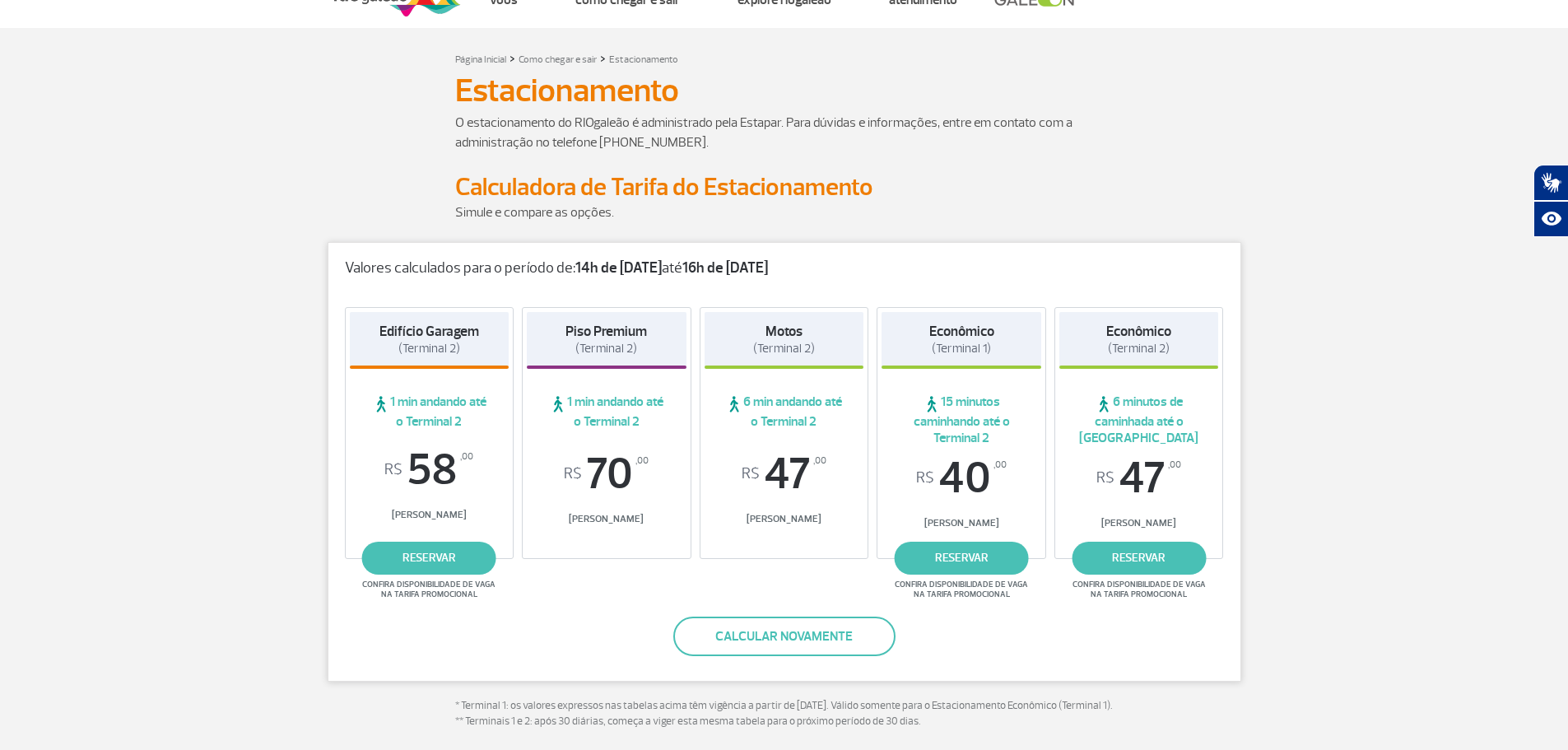
scroll to position [82, 0]
